Goal: Task Accomplishment & Management: Manage account settings

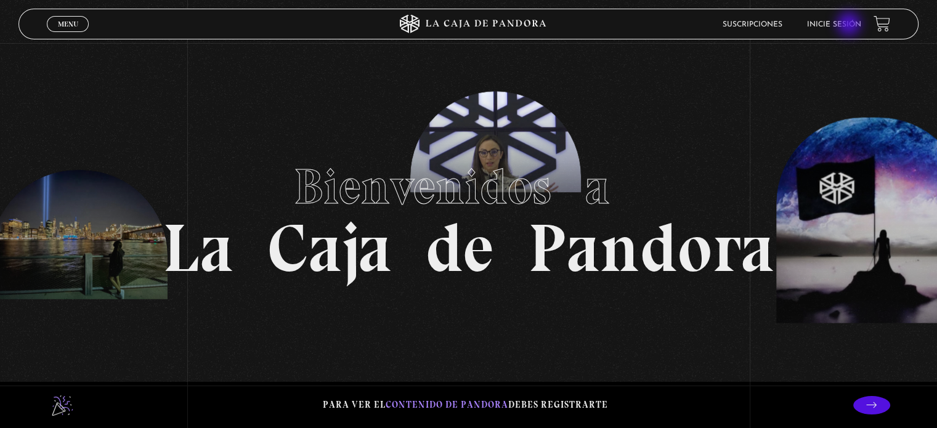
click at [851, 25] on link "Inicie sesión" at bounding box center [834, 24] width 54 height 7
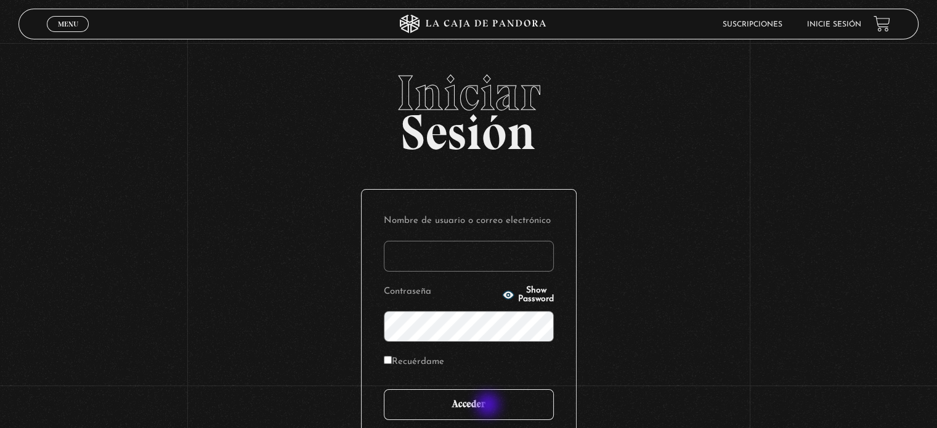
type input "kasdtica@yahoo.es"
click at [489, 406] on input "Acceder" at bounding box center [469, 405] width 170 height 31
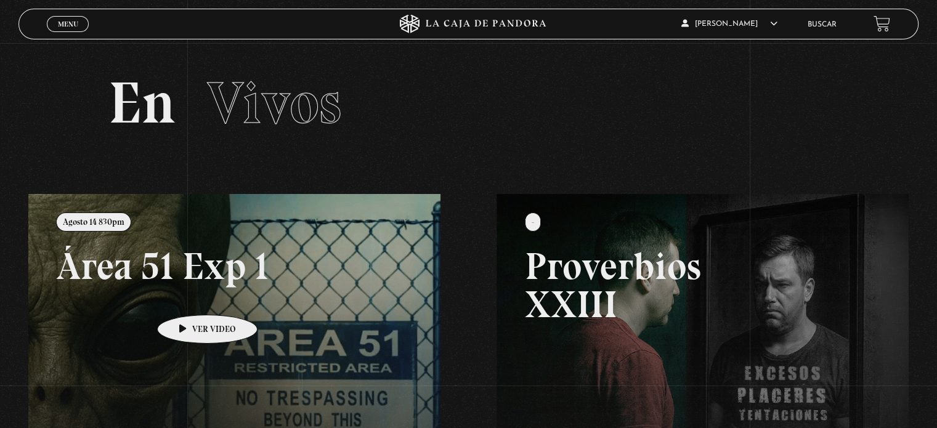
click at [188, 296] on link at bounding box center [496, 408] width 937 height 428
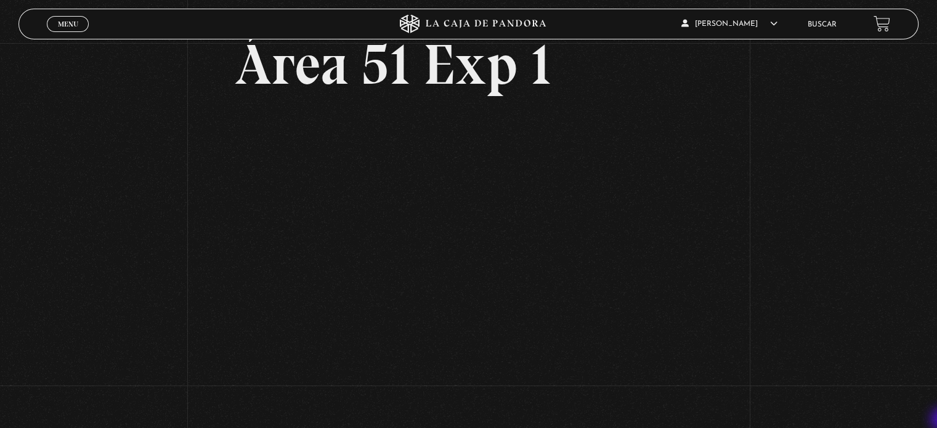
scroll to position [99, 0]
